Goal: Check status: Check status

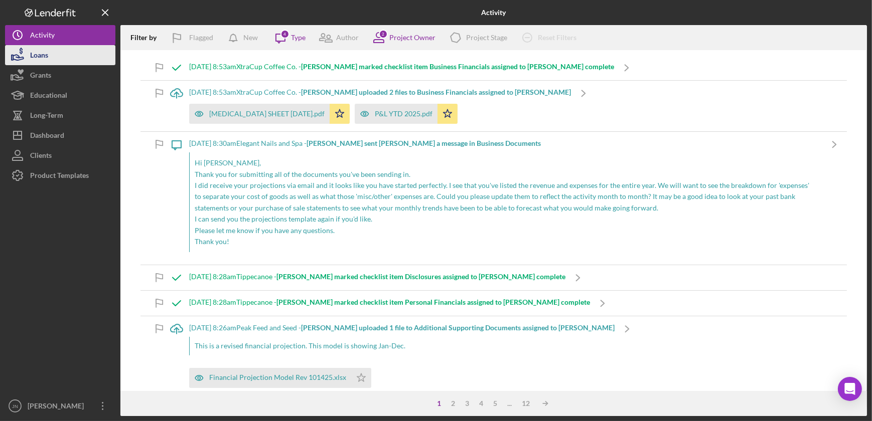
click at [42, 60] on div "Loans" at bounding box center [39, 56] width 18 height 23
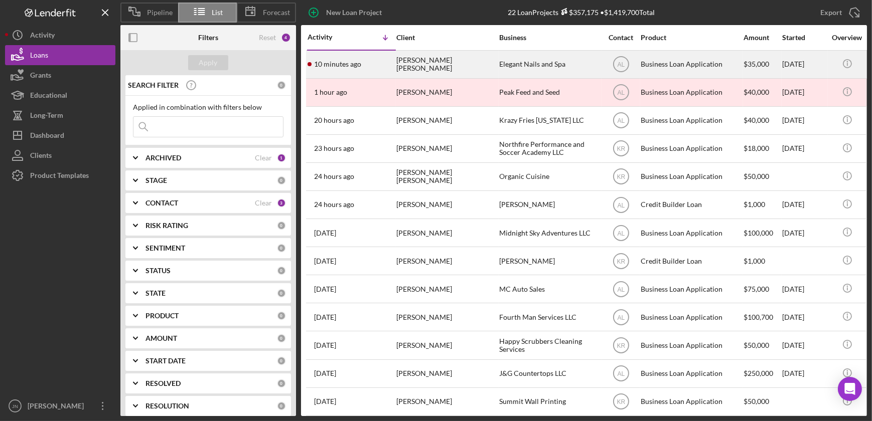
click at [437, 60] on div "[PERSON_NAME] [PERSON_NAME]" at bounding box center [446, 64] width 100 height 27
